Goal: Find specific page/section: Find specific page/section

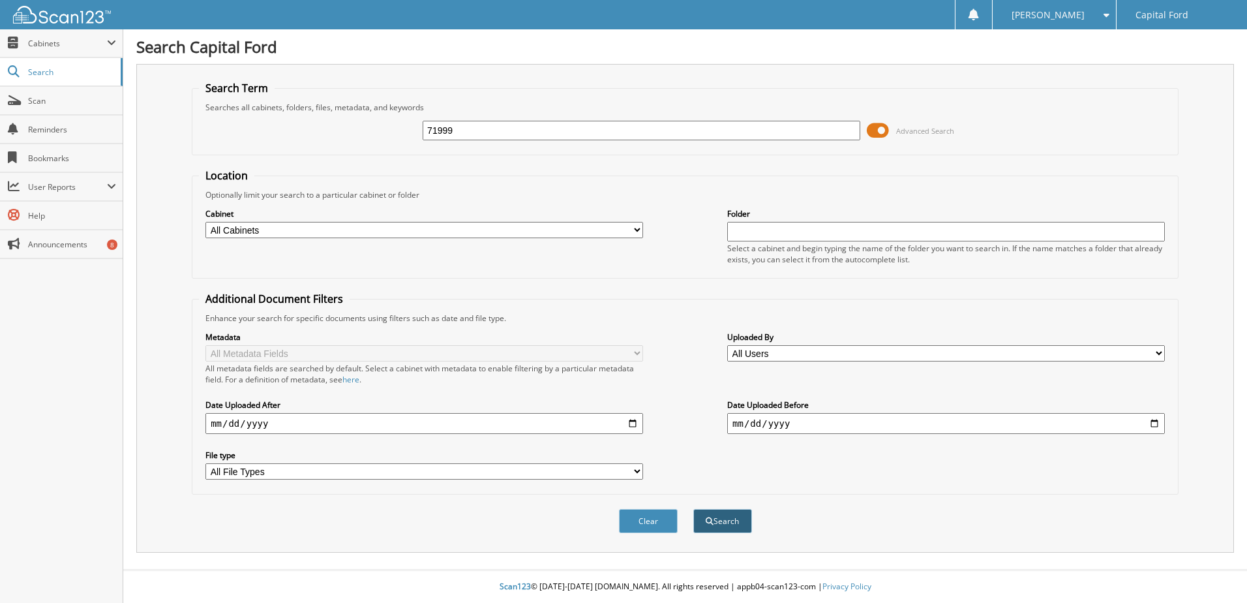
type input "71999"
click at [717, 511] on button "Search" at bounding box center [722, 521] width 59 height 24
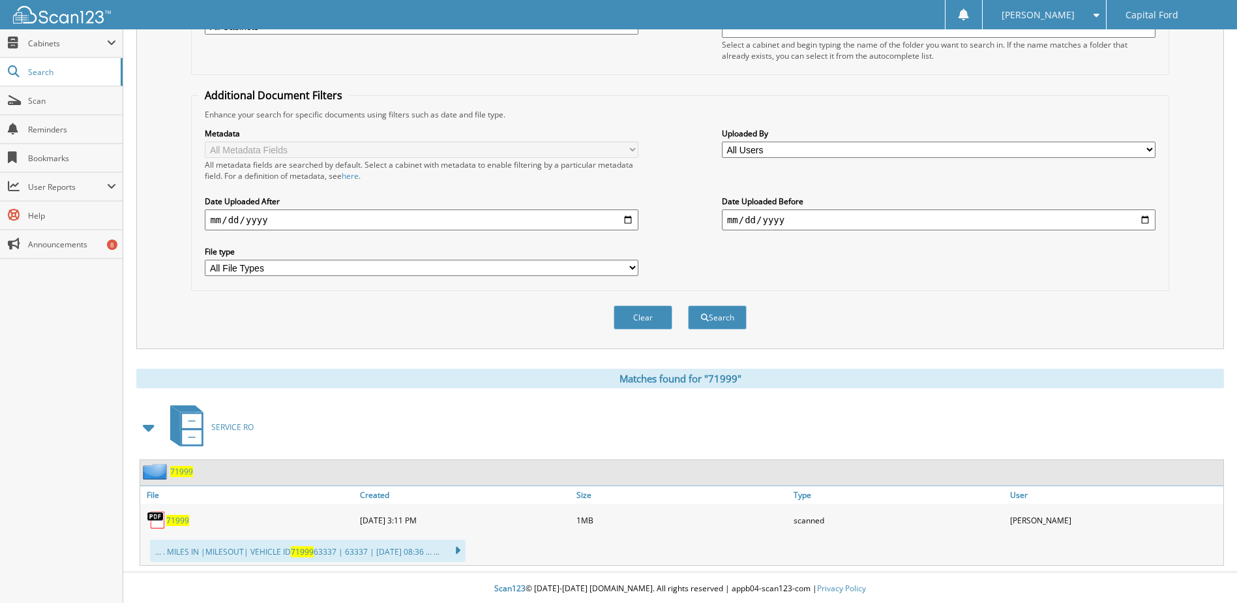
scroll to position [206, 0]
click at [175, 517] on span "71999" at bounding box center [177, 518] width 23 height 11
